Goal: Task Accomplishment & Management: Manage account settings

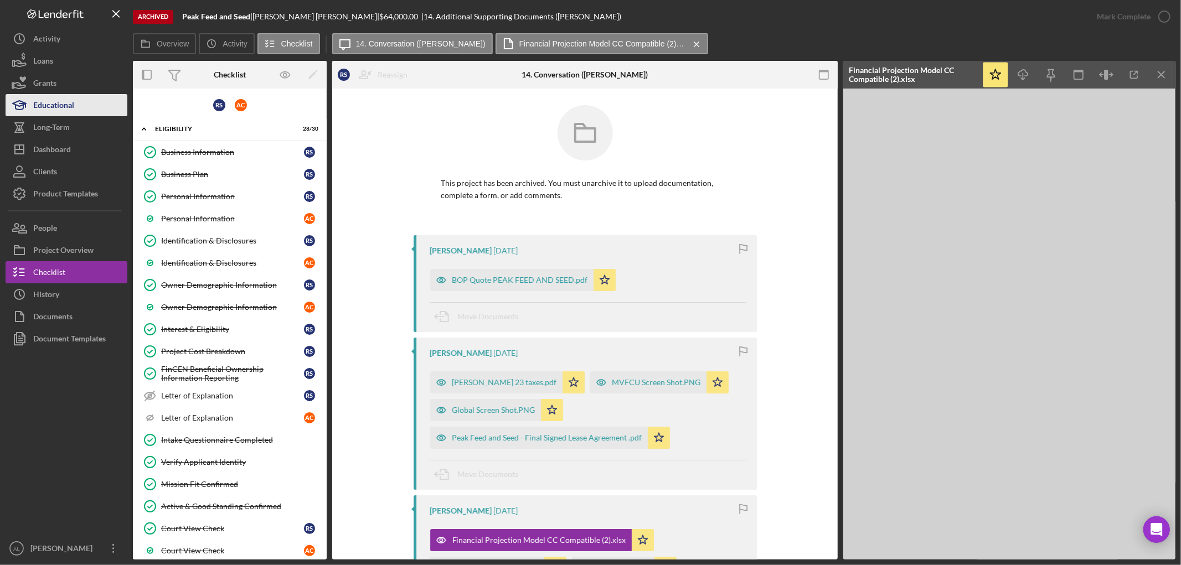
scroll to position [184, 0]
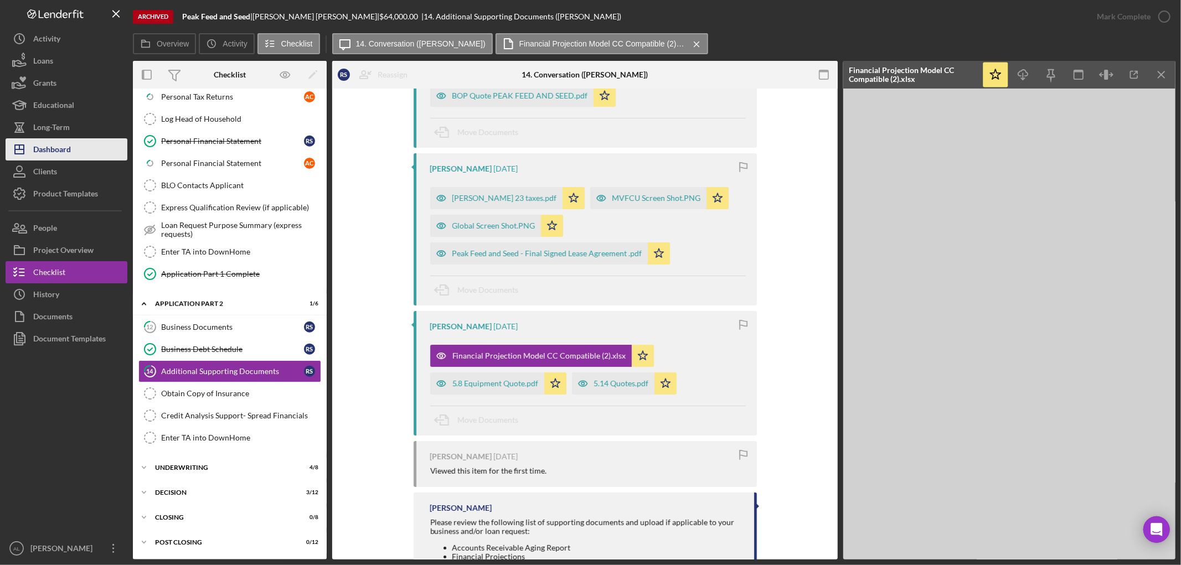
click at [104, 153] on button "Icon/Dashboard Dashboard" at bounding box center [67, 149] width 122 height 22
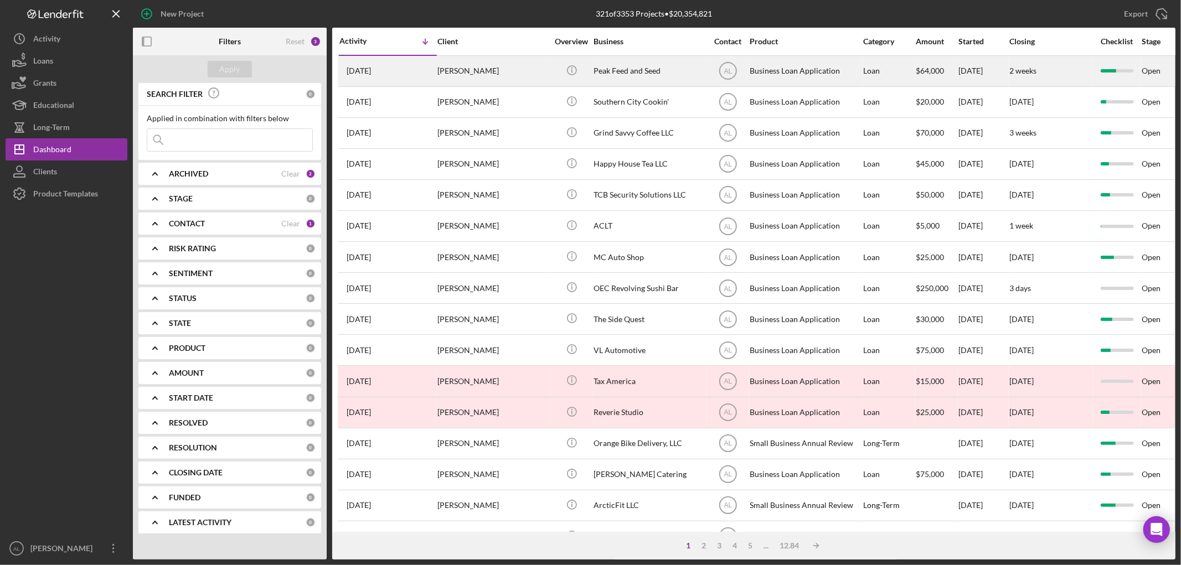
click at [422, 63] on div "[DATE] [PERSON_NAME]" at bounding box center [387, 70] width 97 height 29
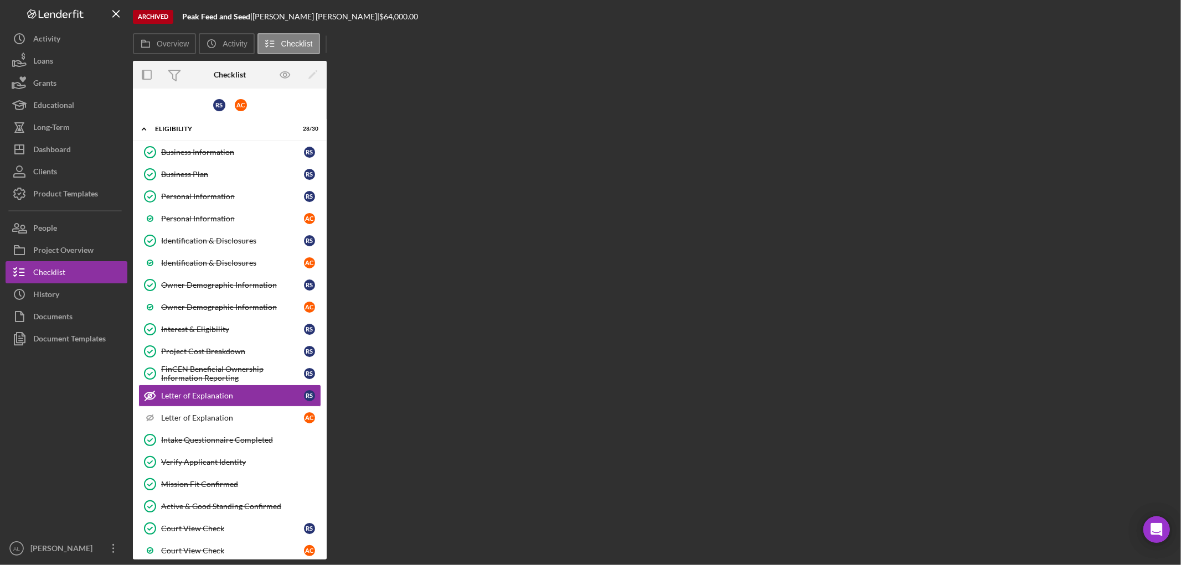
scroll to position [72, 0]
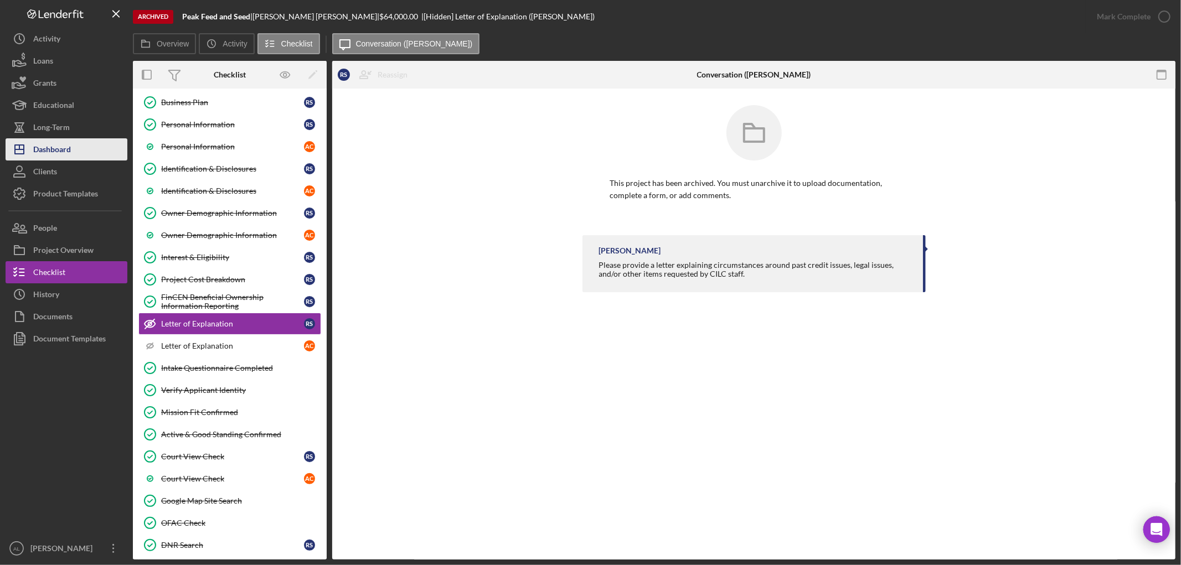
click at [75, 147] on button "Icon/Dashboard Dashboard" at bounding box center [67, 149] width 122 height 22
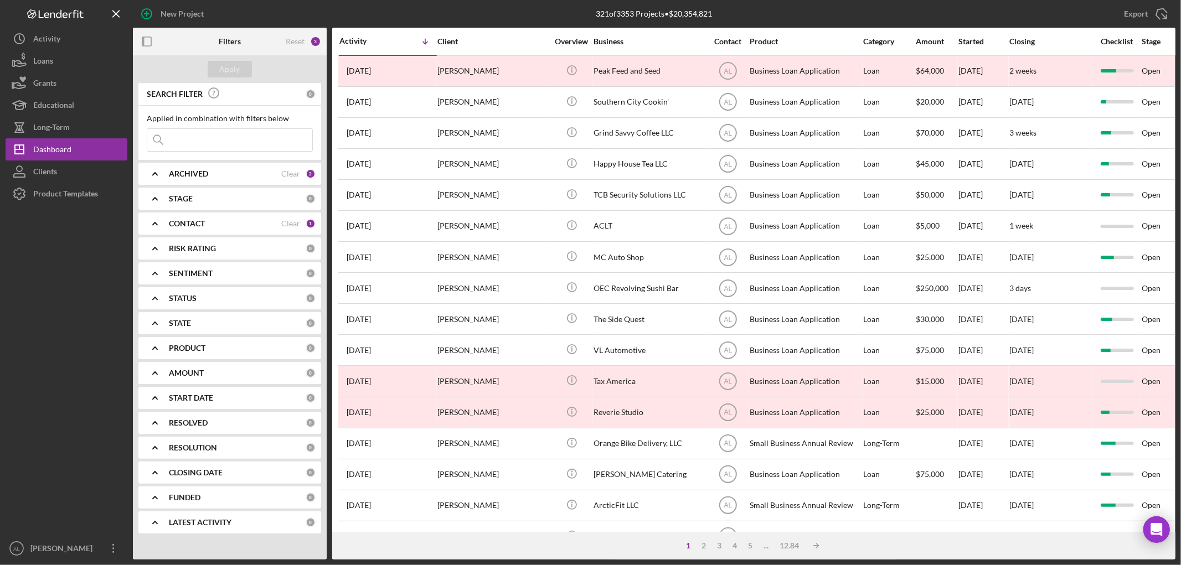
click at [183, 180] on div "ARCHIVED Clear 2" at bounding box center [242, 174] width 147 height 22
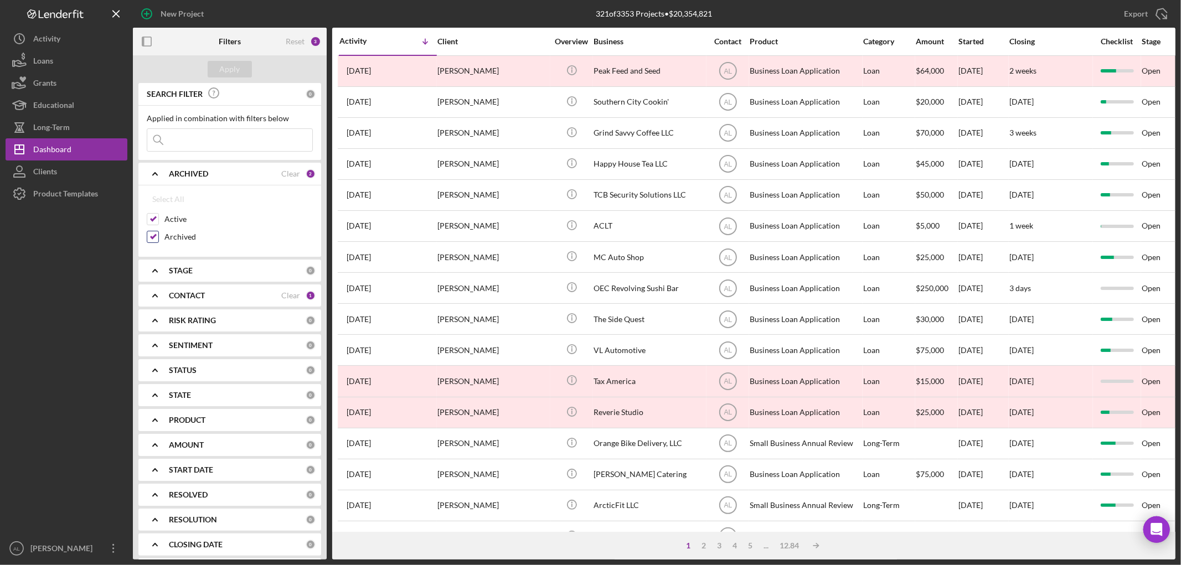
click at [170, 236] on label "Archived" at bounding box center [238, 236] width 148 height 11
click at [158, 236] on input "Archived" at bounding box center [152, 236] width 11 height 11
checkbox input "false"
click at [223, 60] on div "Apply" at bounding box center [230, 69] width 194 height 28
click at [218, 68] on button "Apply" at bounding box center [230, 69] width 44 height 17
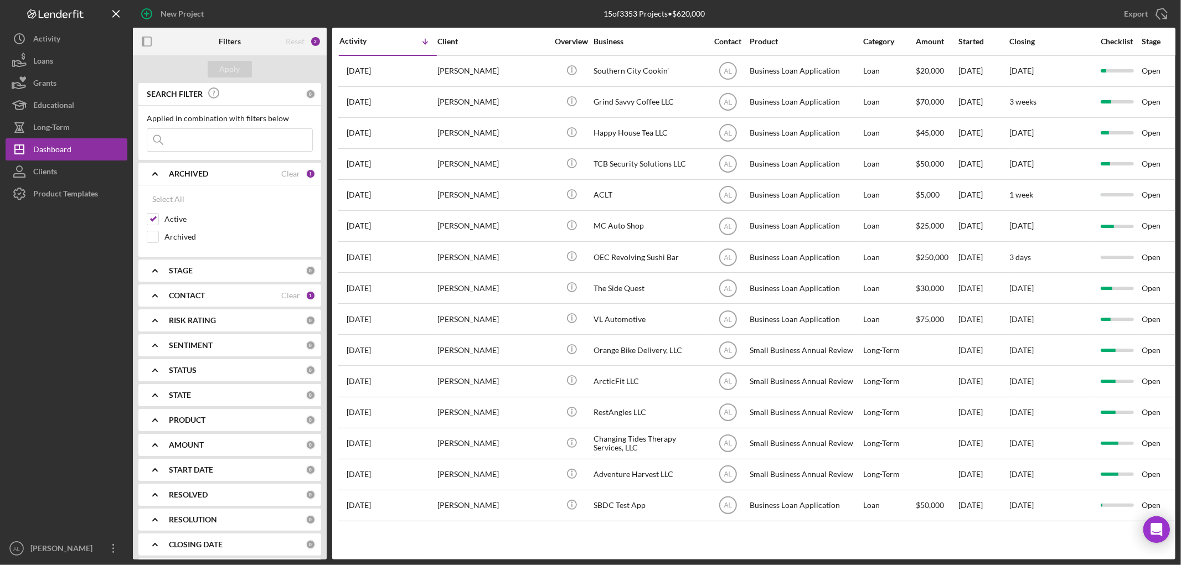
click at [111, 249] on div at bounding box center [67, 371] width 122 height 333
click at [98, 153] on button "Icon/Dashboard Dashboard" at bounding box center [67, 149] width 122 height 22
click at [69, 131] on div "Long-Term" at bounding box center [51, 128] width 37 height 25
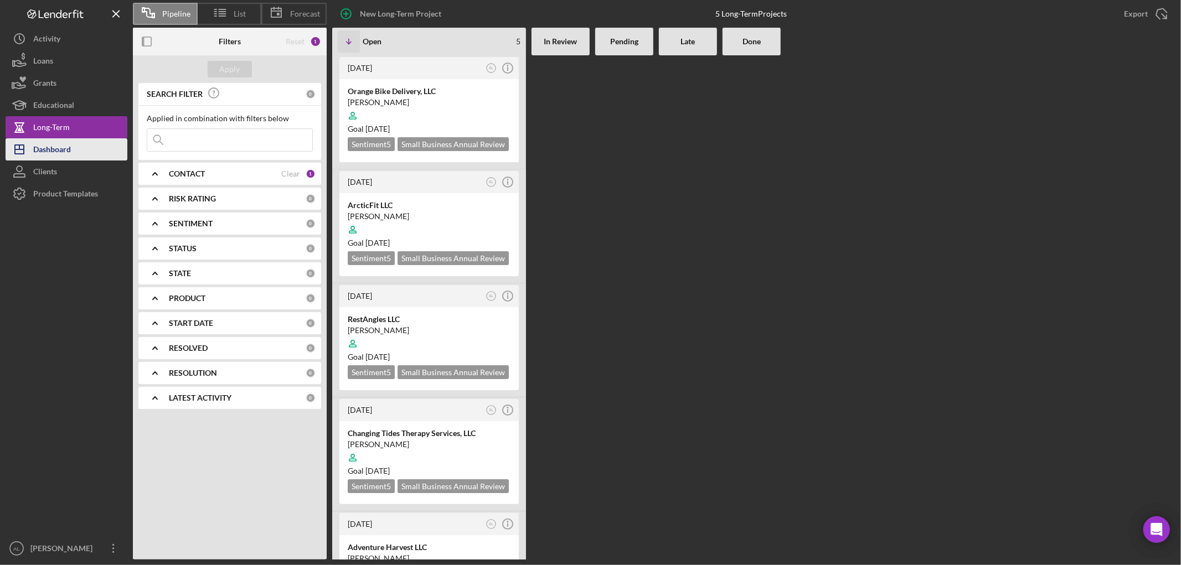
click at [68, 143] on div "Dashboard" at bounding box center [52, 150] width 38 height 25
